Goal: Information Seeking & Learning: Learn about a topic

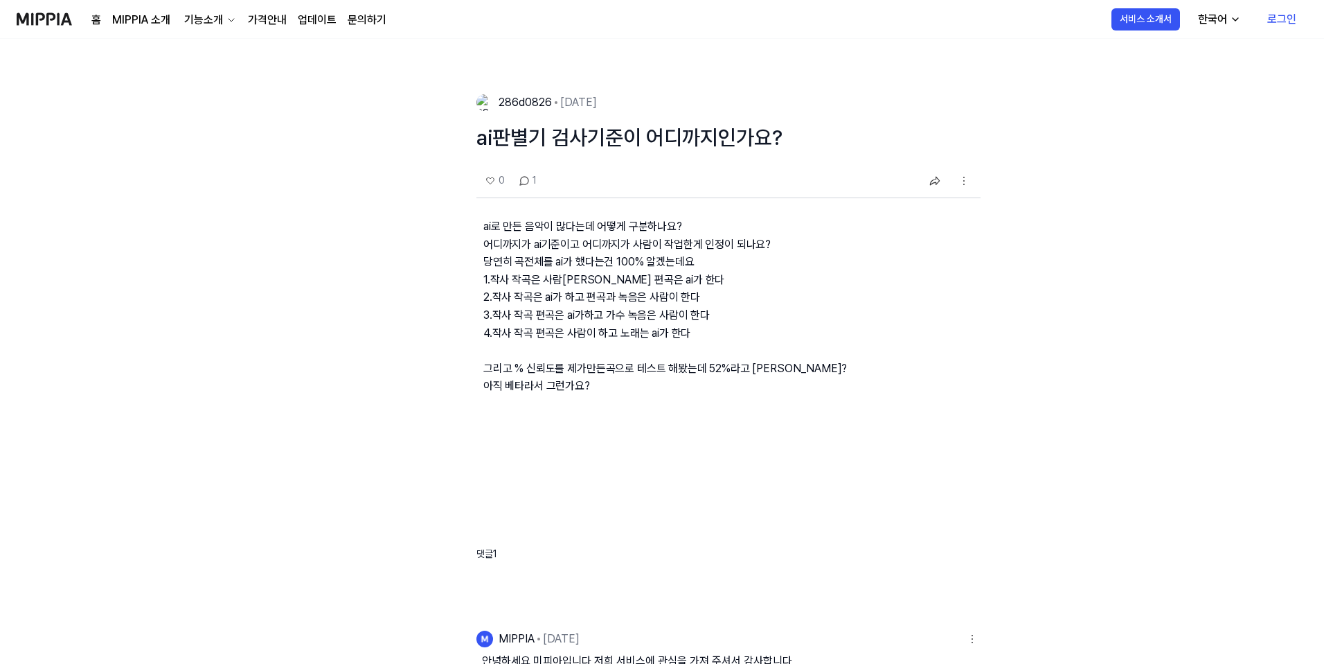
click at [260, 12] on link "가격안내" at bounding box center [267, 20] width 39 height 17
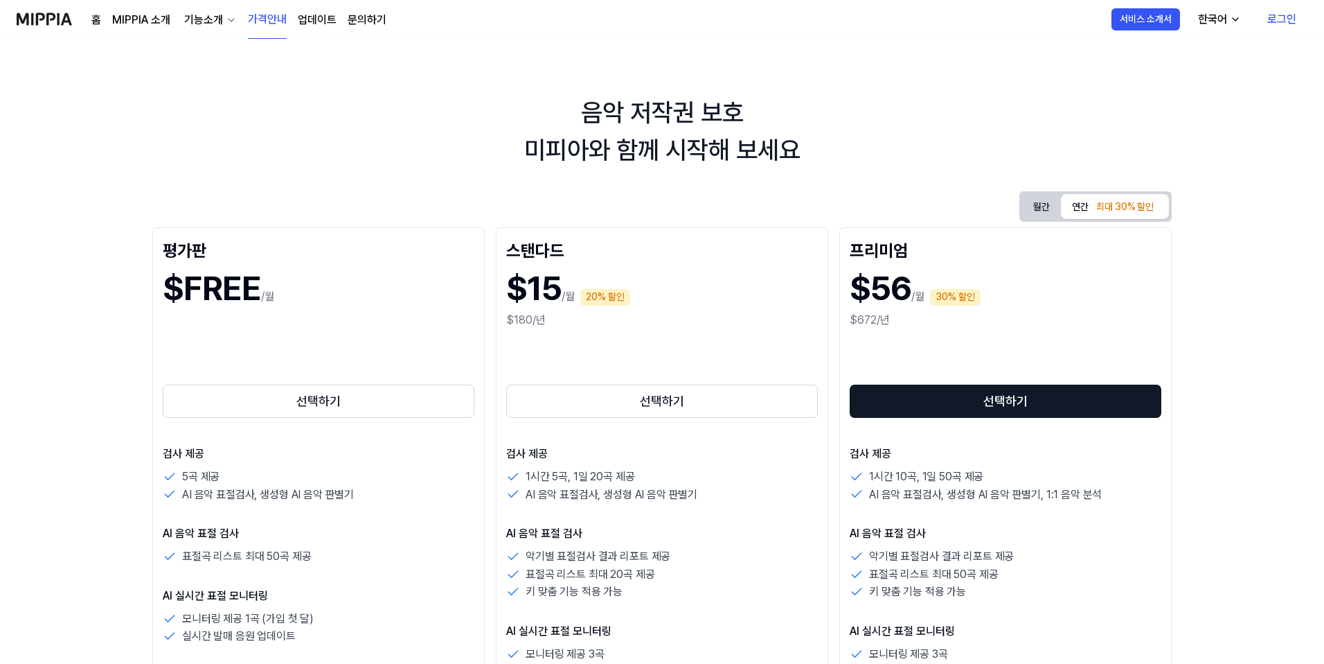
click at [1033, 204] on button "월간" at bounding box center [1041, 206] width 39 height 21
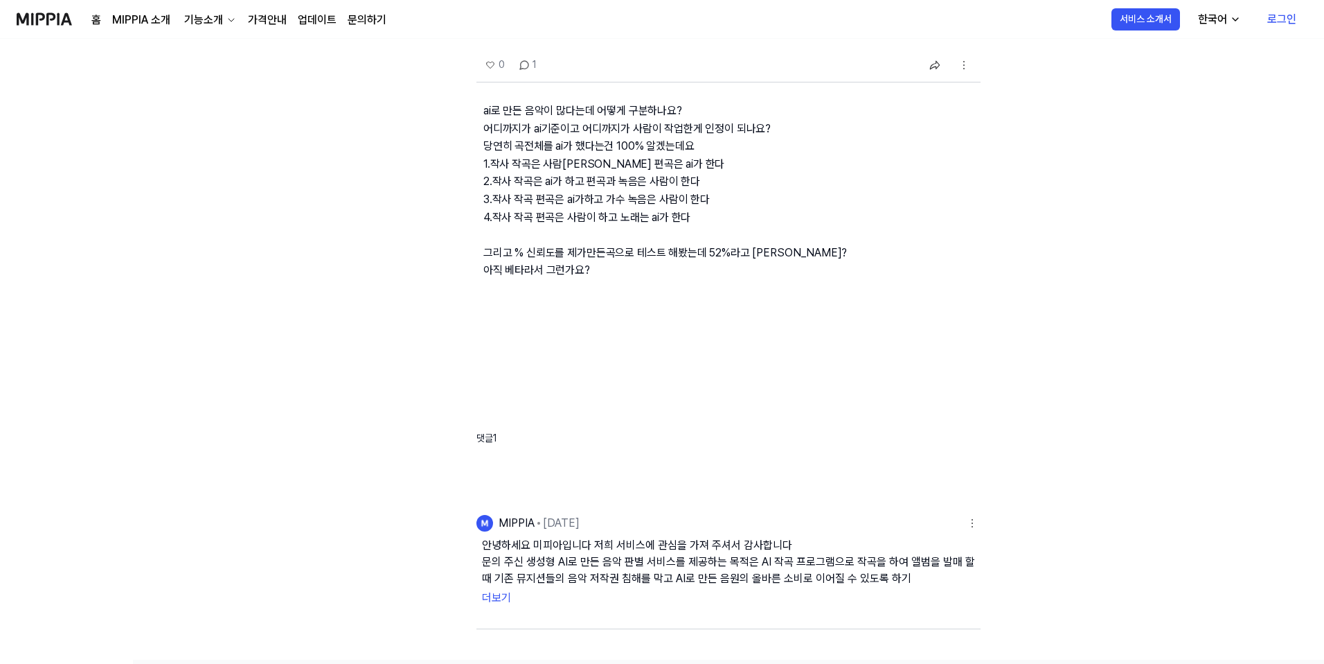
scroll to position [172, 0]
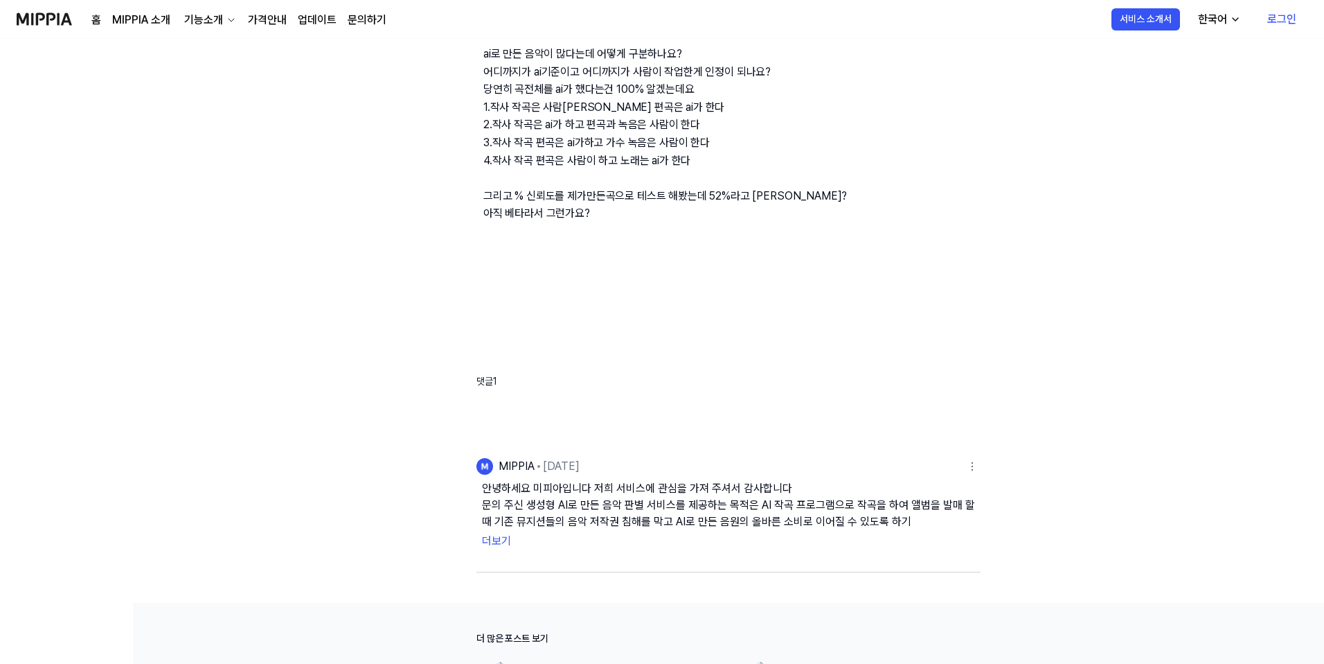
click at [502, 541] on button "더보기" at bounding box center [728, 541] width 493 height 22
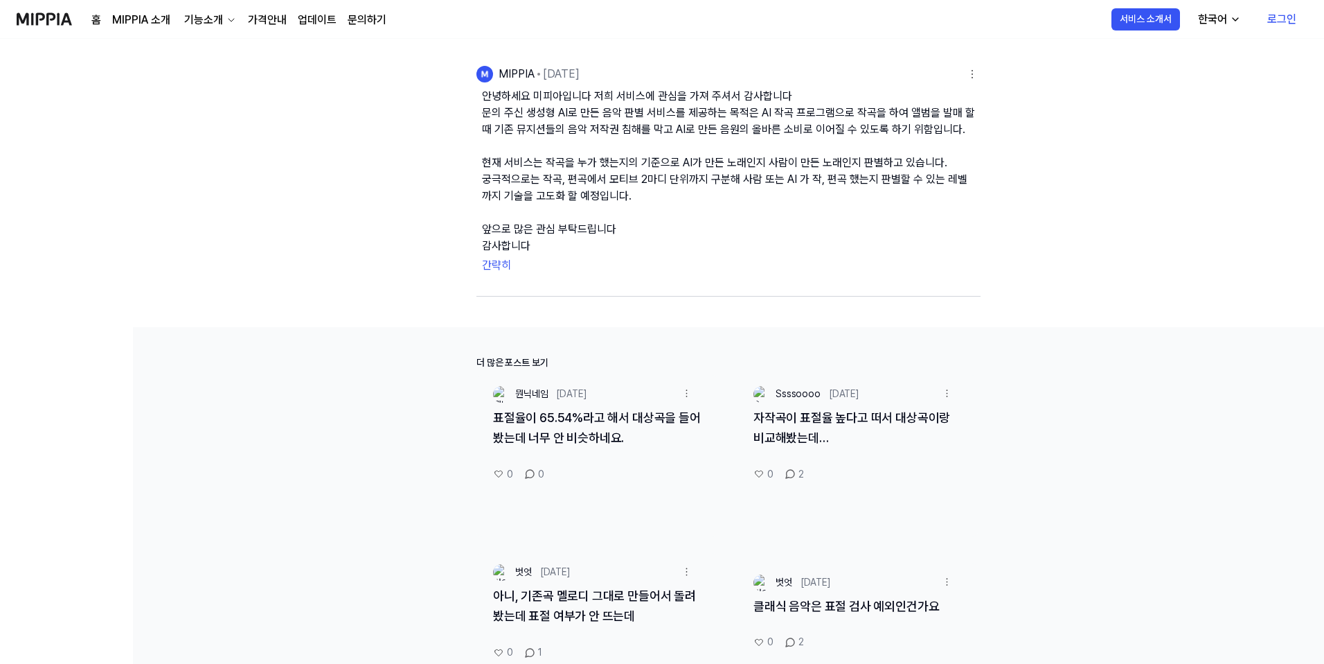
scroll to position [748, 0]
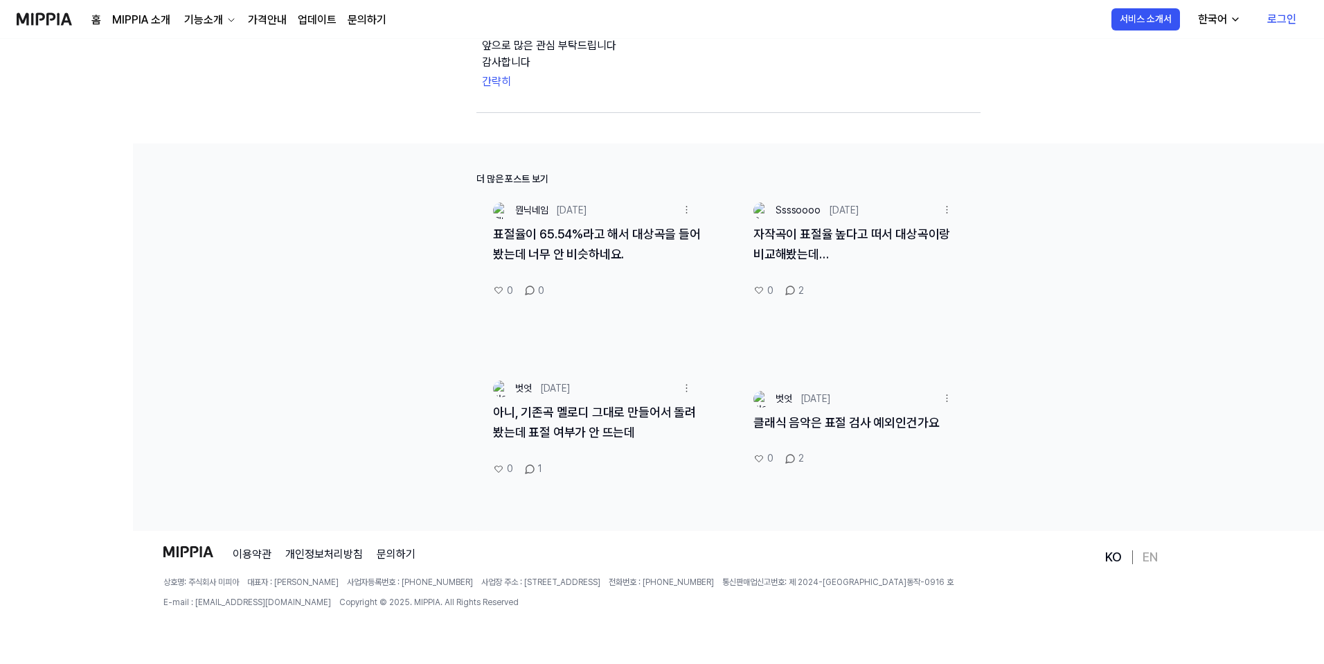
click at [578, 430] on link "아니, 기존곡 멜로디 그대로 만들어서 돌려봤는데 표절 여부가 안 뜨는데" at bounding box center [594, 422] width 203 height 35
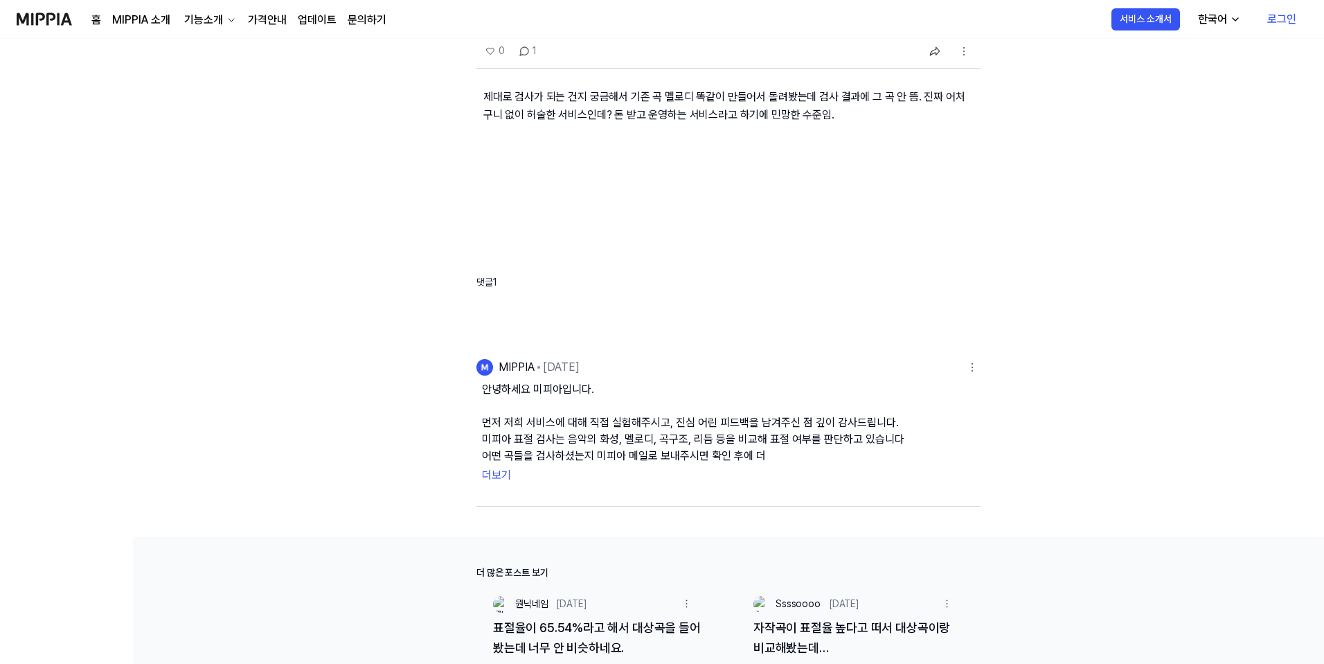
scroll to position [199, 0]
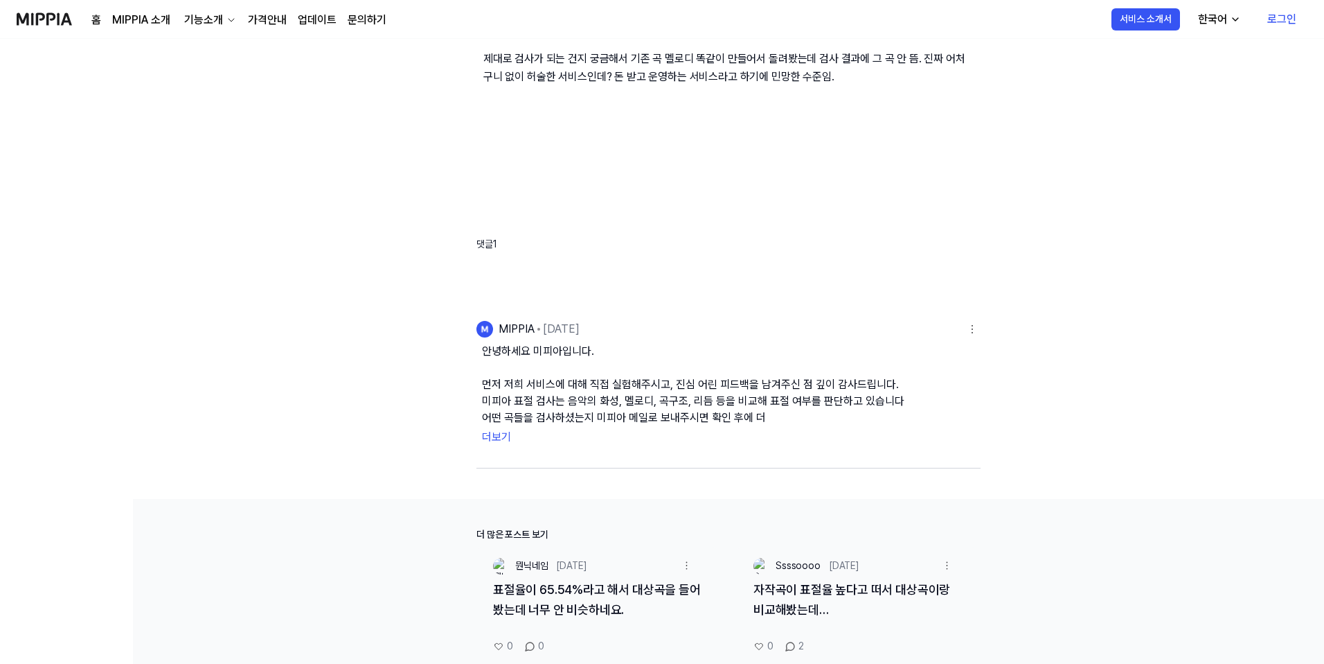
click at [506, 434] on button "더보기" at bounding box center [728, 437] width 493 height 22
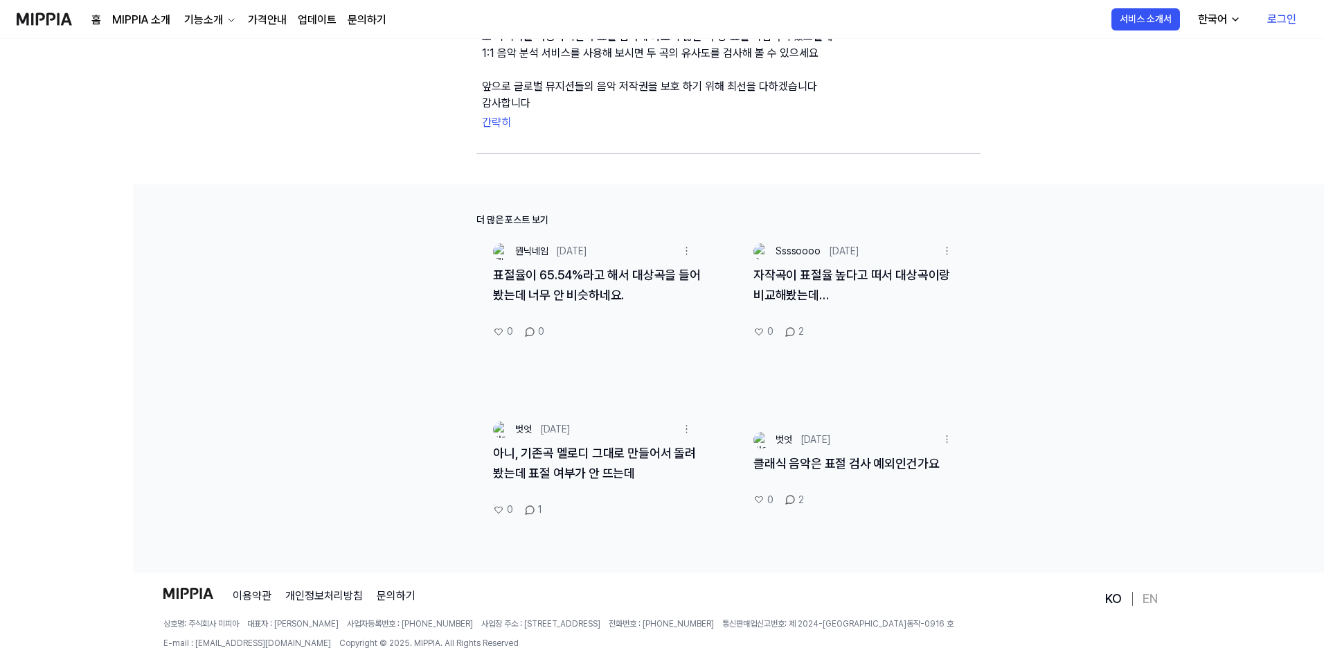
scroll to position [616, 0]
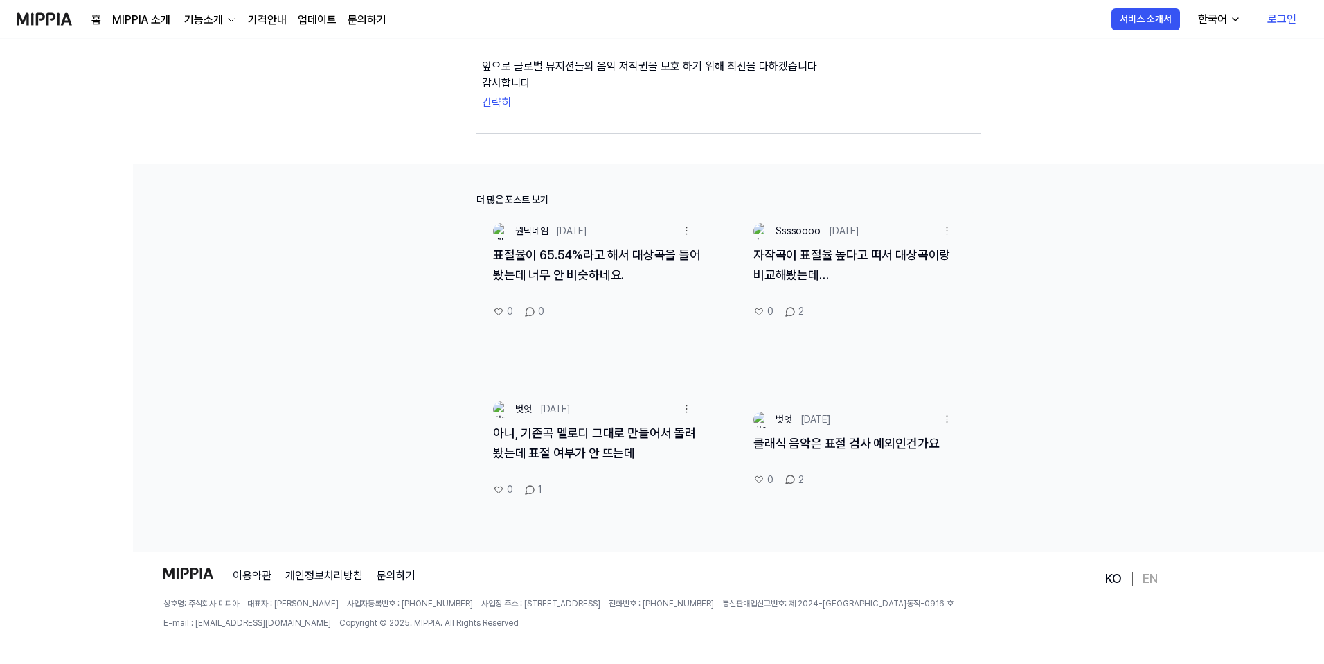
click at [780, 440] on link "클래식 음악은 표절 검사 예외인건가요" at bounding box center [847, 443] width 186 height 15
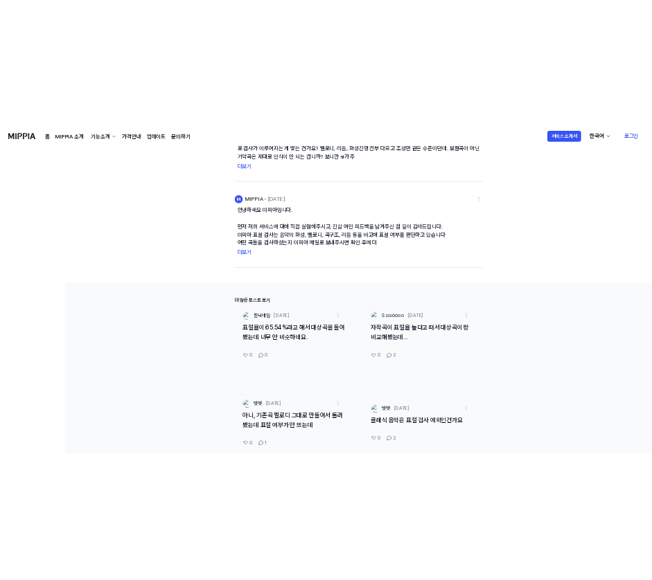
scroll to position [490, 0]
